Goal: Task Accomplishment & Management: Use online tool/utility

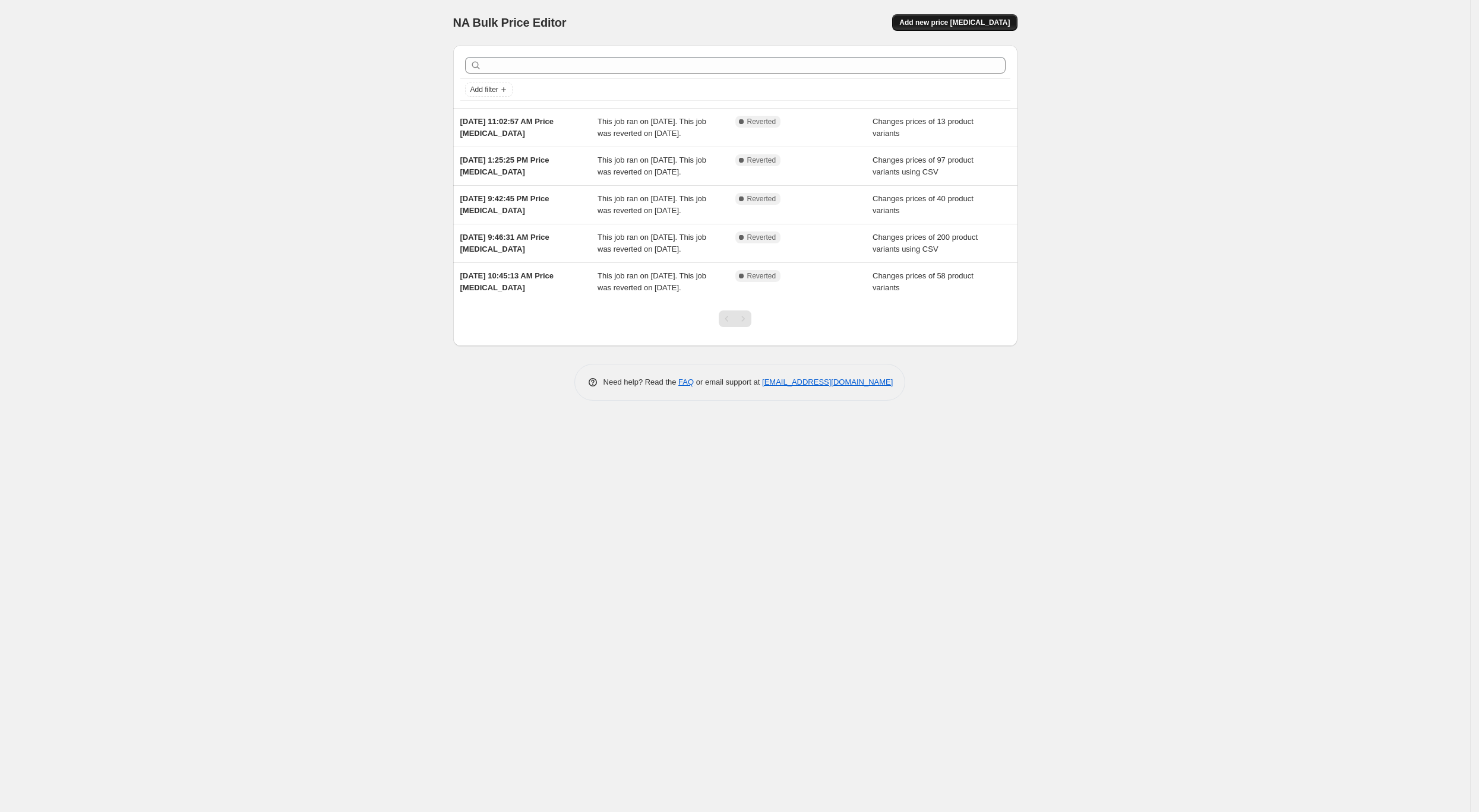
click at [967, 24] on span "Add new price [MEDICAL_DATA]" at bounding box center [954, 22] width 111 height 10
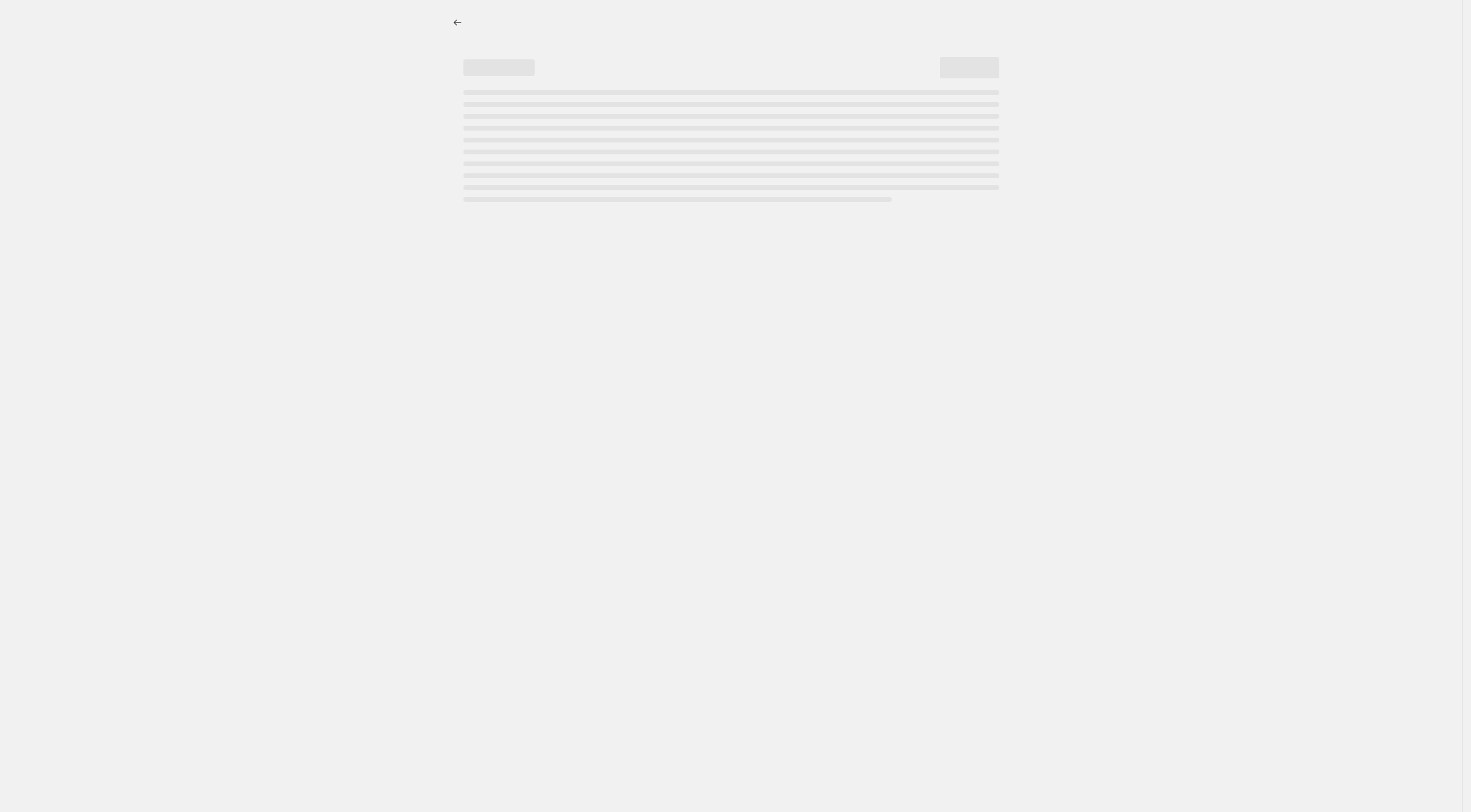
select select "percentage"
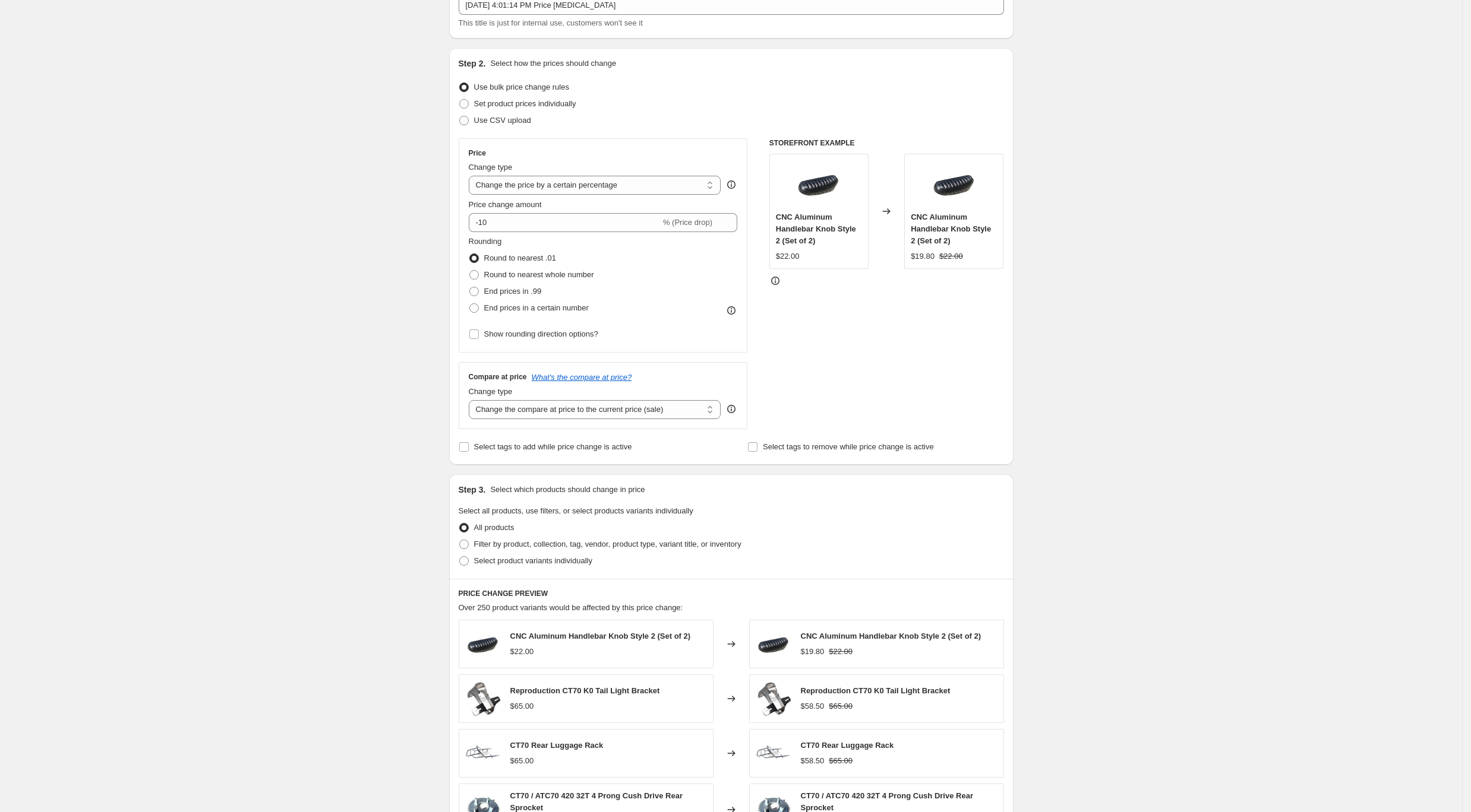
scroll to position [79, 0]
click at [529, 103] on span "Set product prices individually" at bounding box center [525, 104] width 102 height 9
click at [460, 101] on input "Set product prices individually" at bounding box center [459, 100] width 1 height 1
radio input "true"
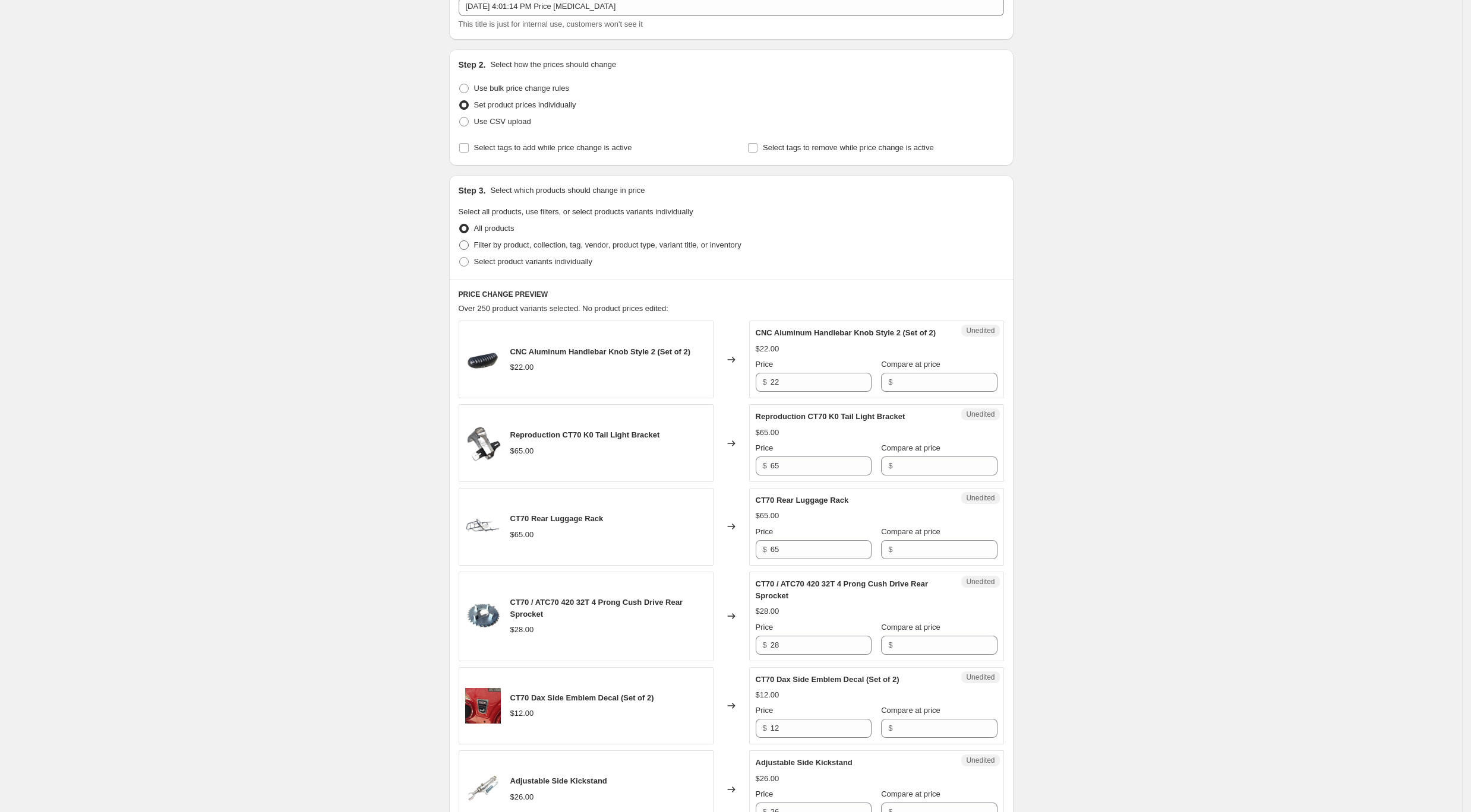
click at [517, 245] on span "Filter by product, collection, tag, vendor, product type, variant title, or inv…" at bounding box center [607, 245] width 267 height 9
click at [460, 241] on input "Filter by product, collection, tag, vendor, product type, variant title, or inv…" at bounding box center [459, 241] width 1 height 1
radio input "true"
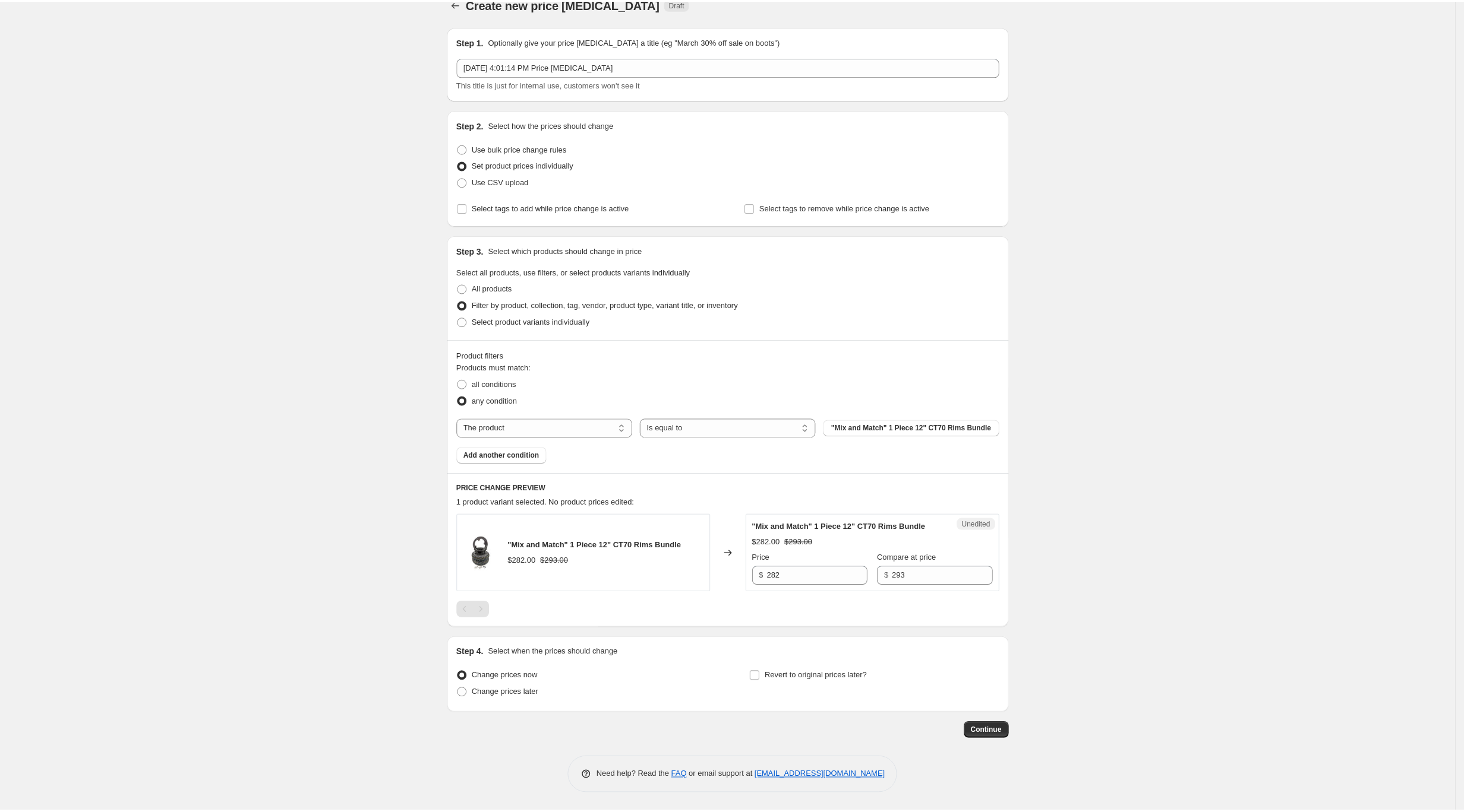
scroll to position [18, 0]
